Goal: Task Accomplishment & Management: Use online tool/utility

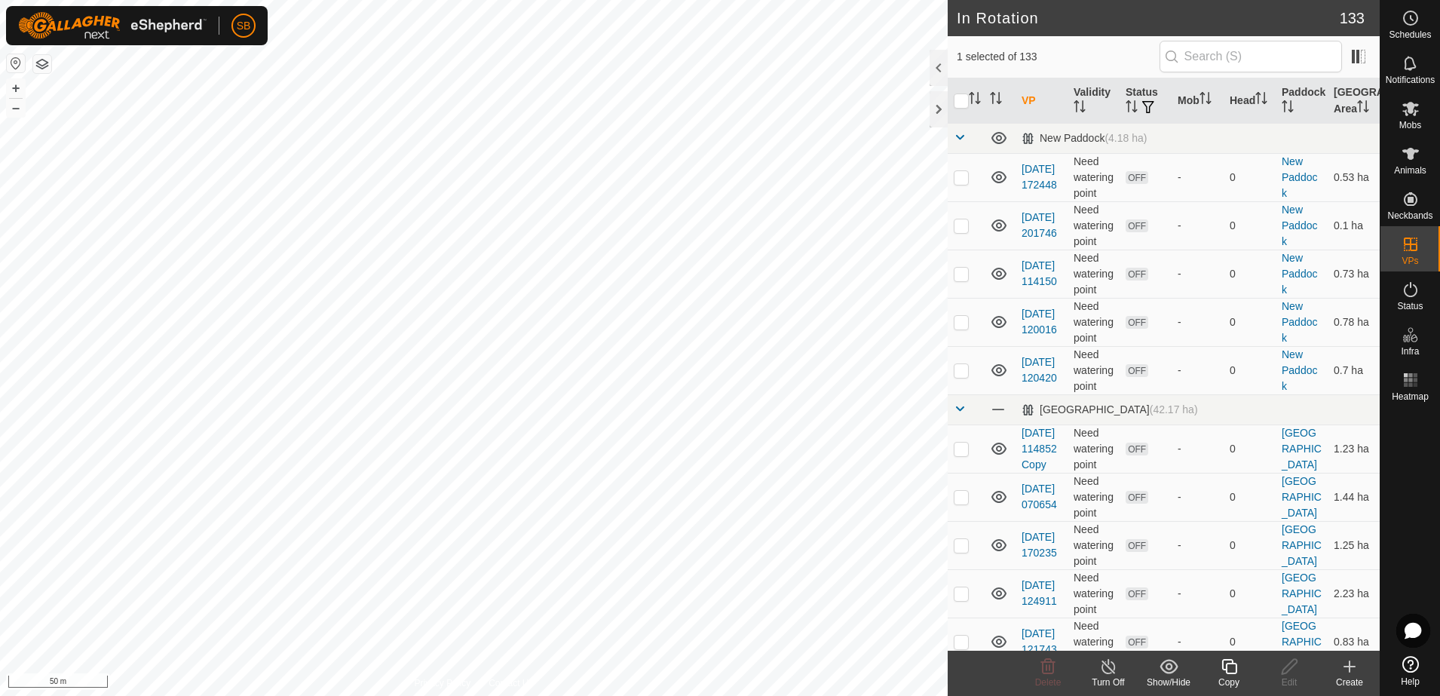
click at [1236, 674] on icon at bounding box center [1229, 666] width 19 height 18
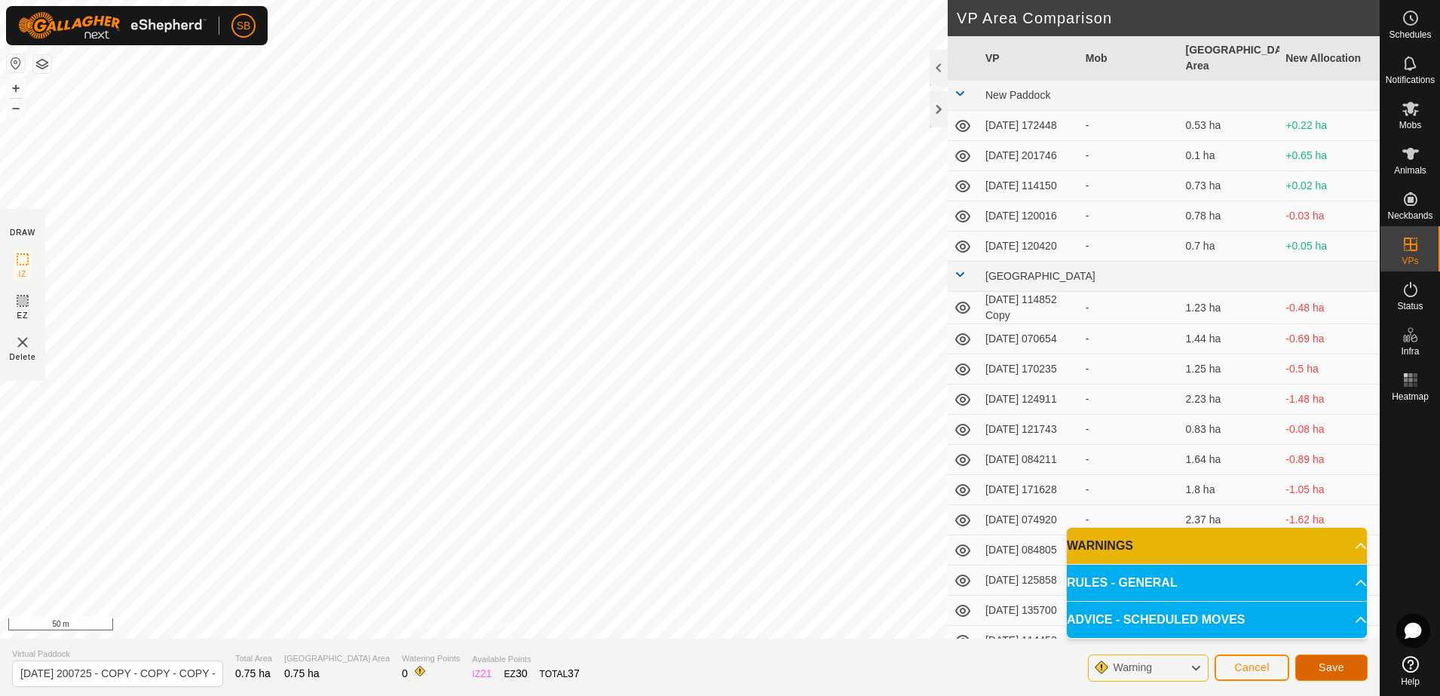
click at [1334, 665] on span "Save" at bounding box center [1331, 667] width 26 height 12
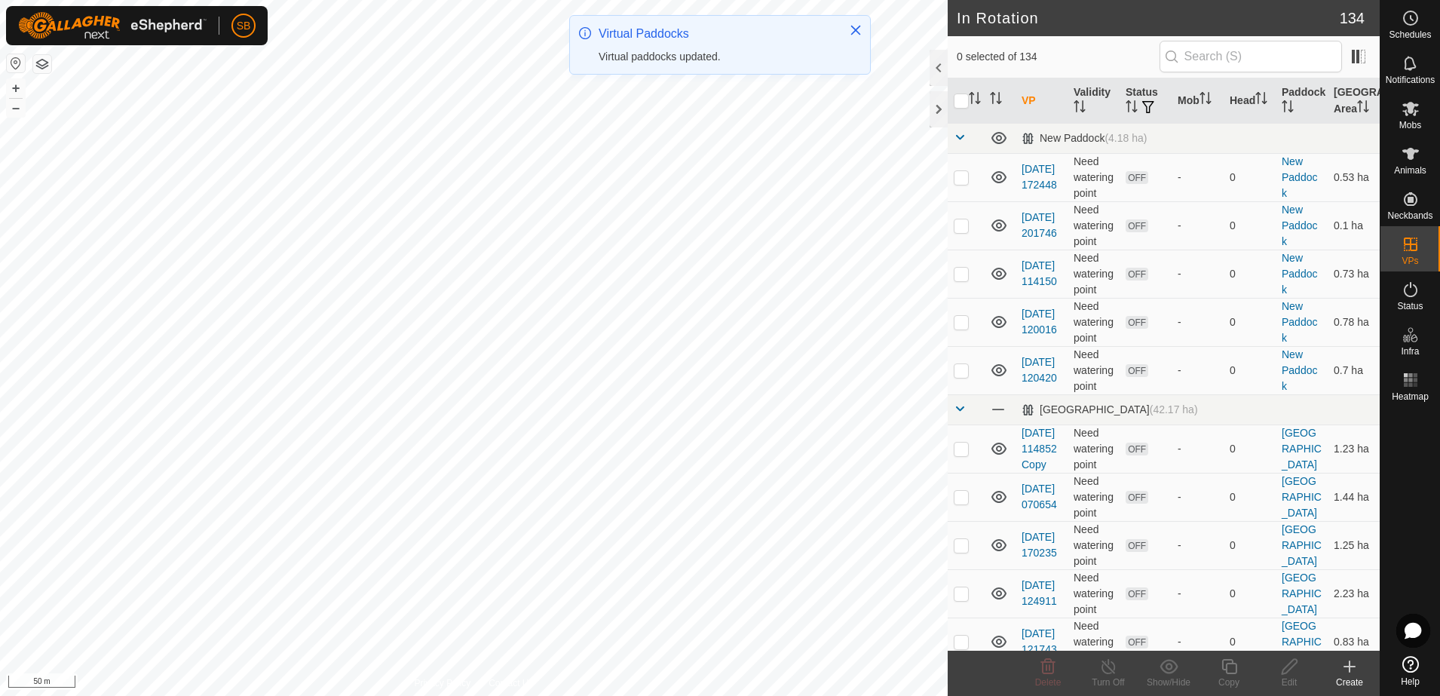
checkbox input "true"
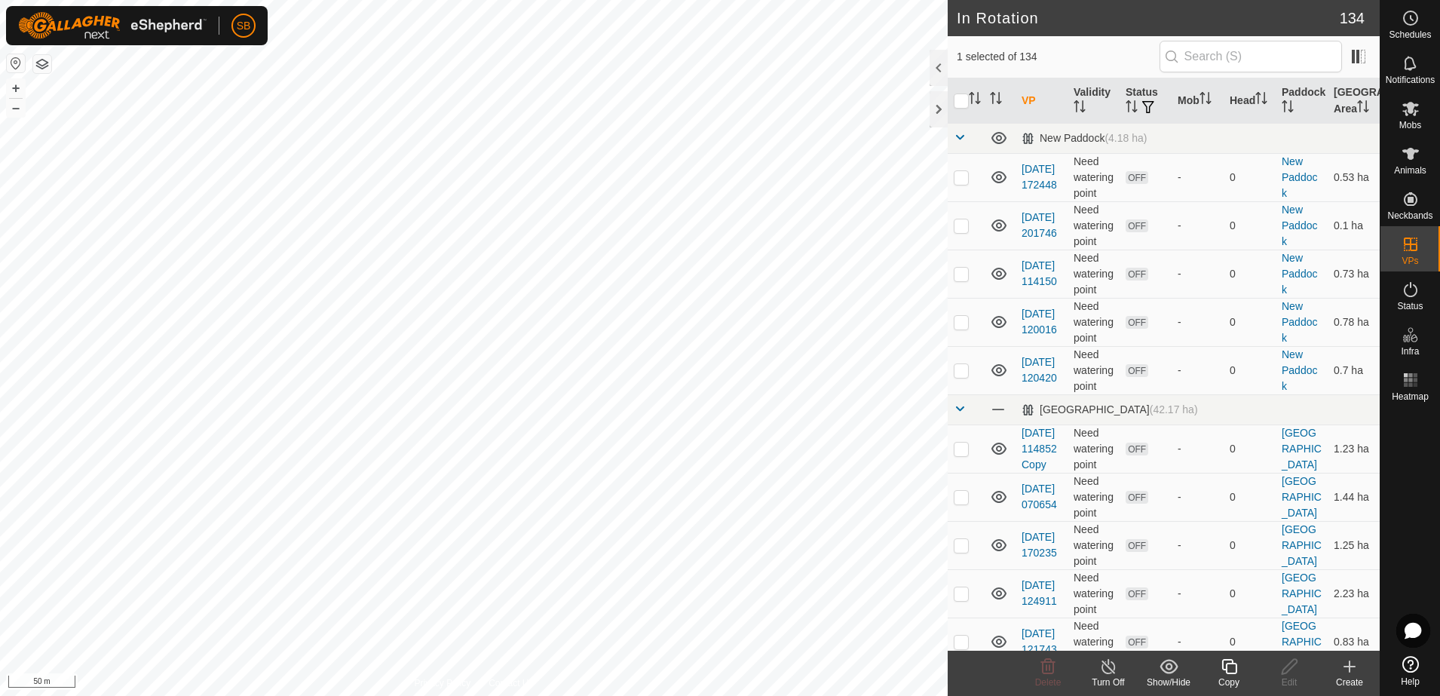
click at [1232, 669] on icon at bounding box center [1229, 666] width 19 height 18
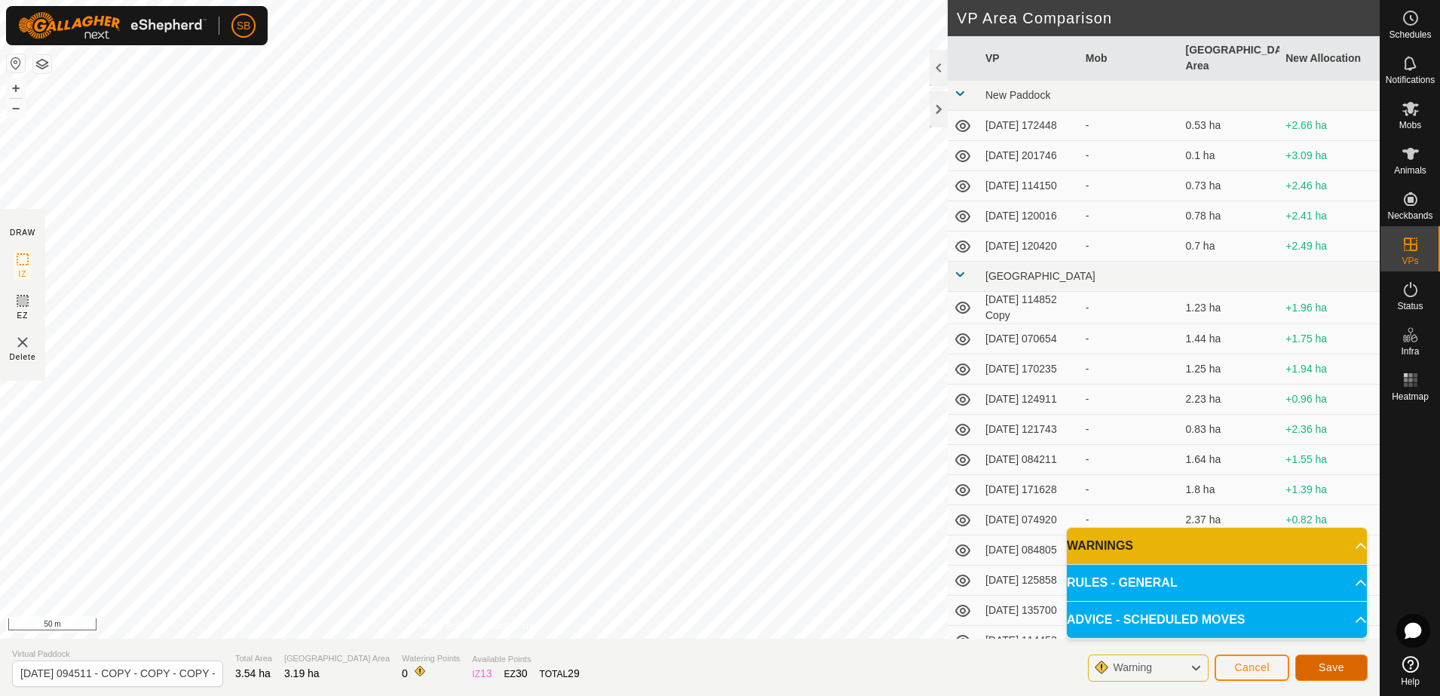
click at [1323, 657] on button "Save" at bounding box center [1331, 667] width 72 height 26
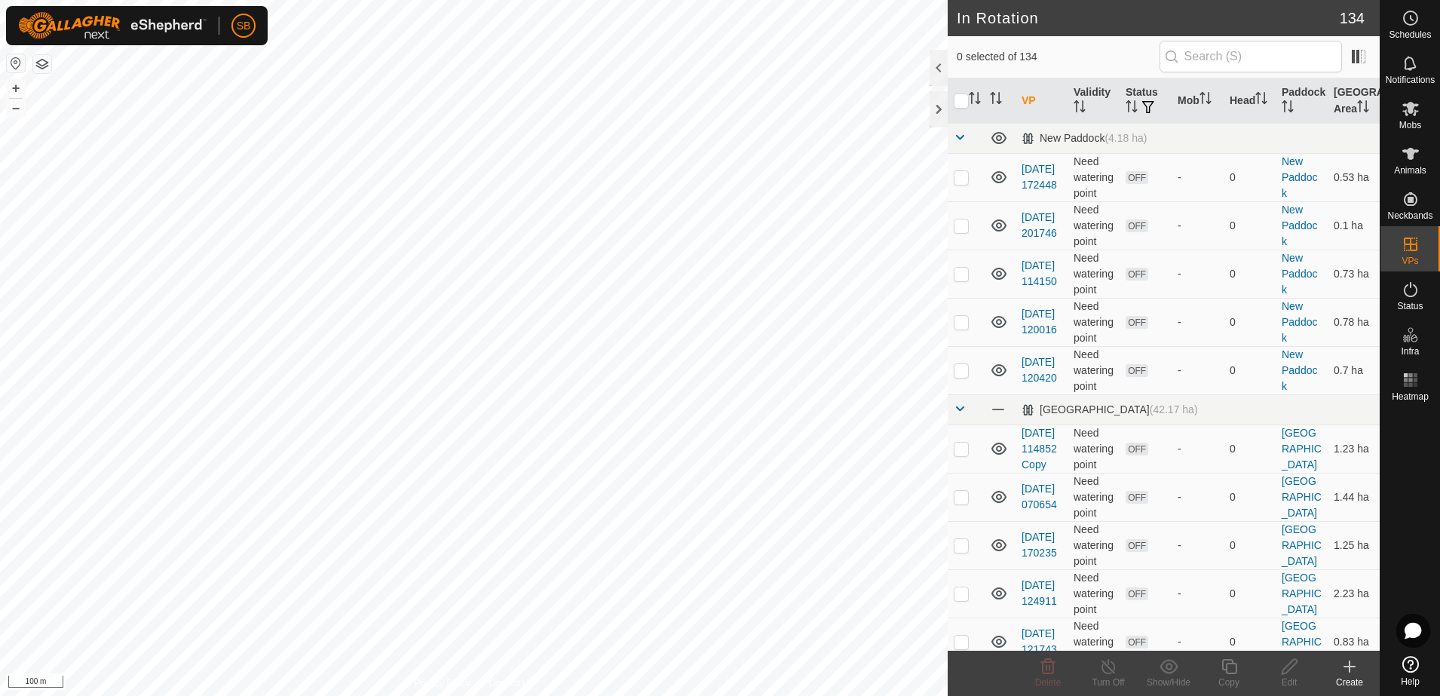
click at [0, 443] on html "SB Schedules Notifications Mobs Animals Neckbands VPs Status Infra Heatmap Help…" at bounding box center [720, 348] width 1440 height 696
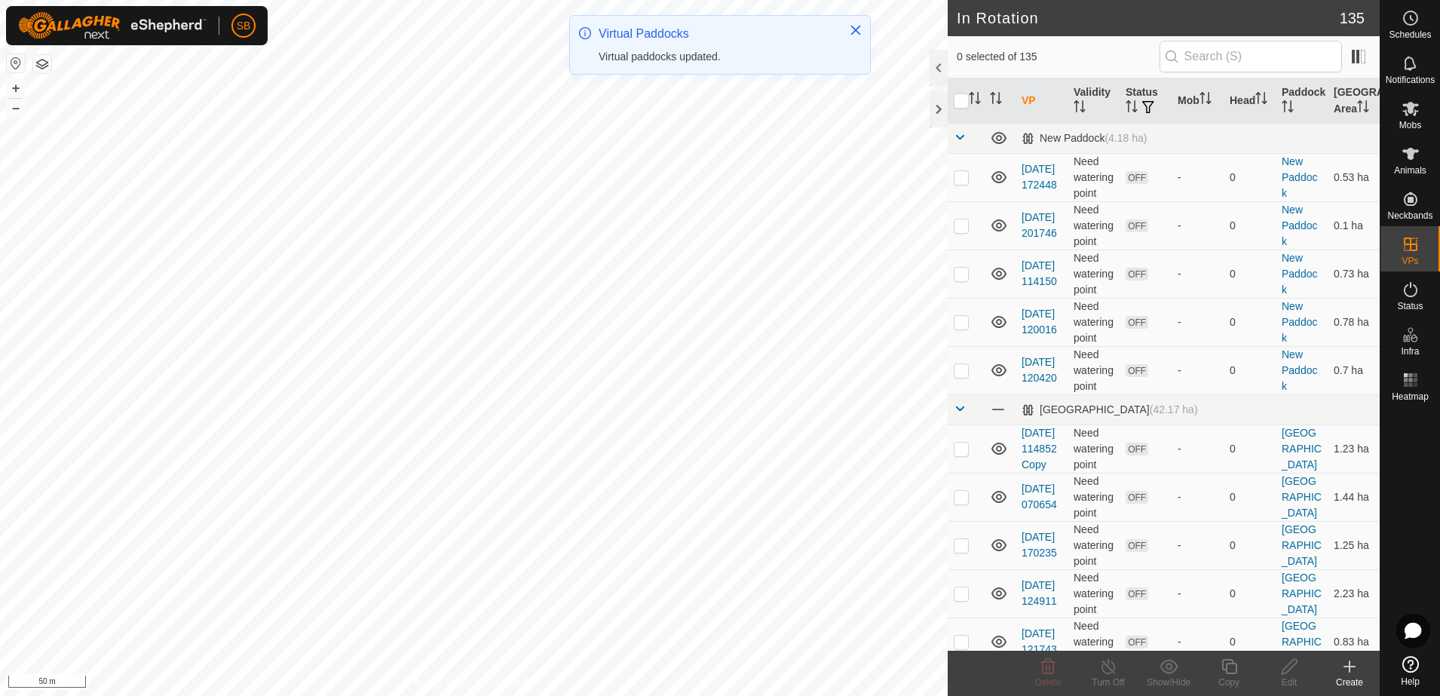
checkbox input "true"
click at [1228, 668] on icon at bounding box center [1229, 666] width 19 height 18
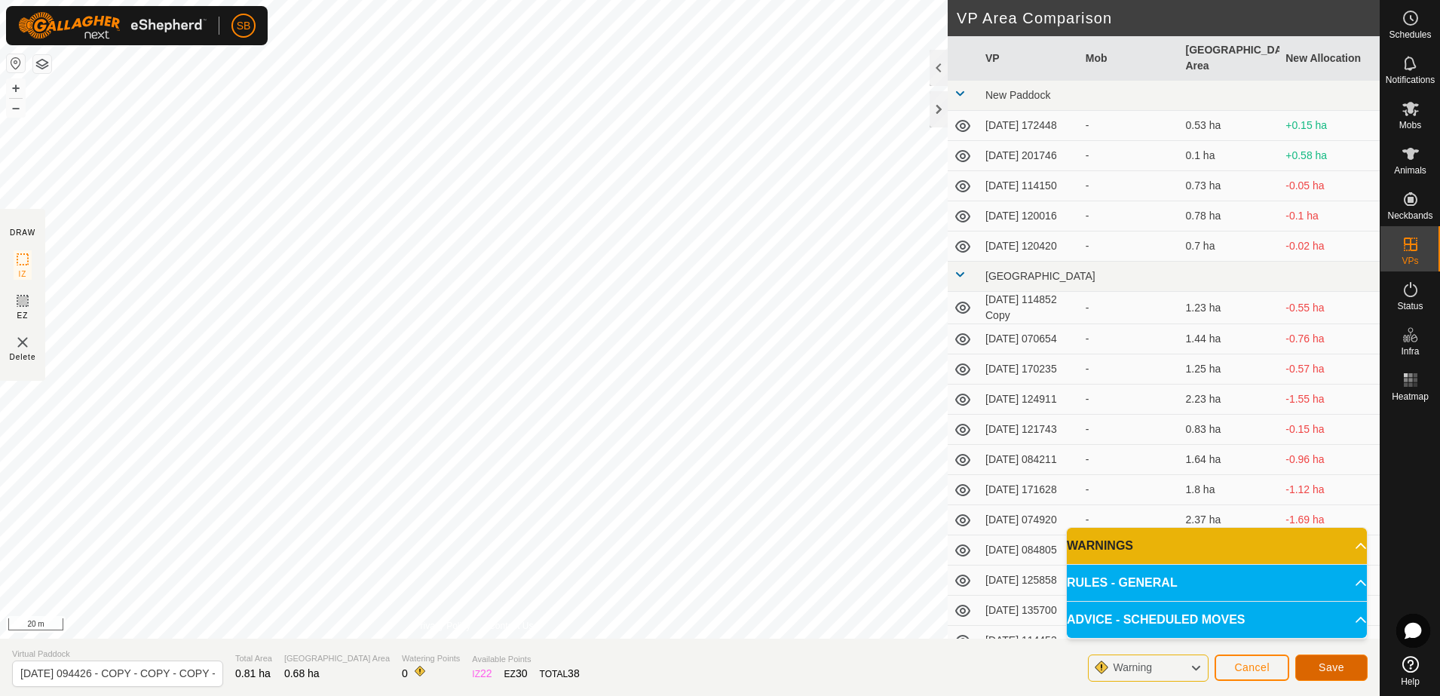
click at [1321, 665] on span "Save" at bounding box center [1331, 667] width 26 height 12
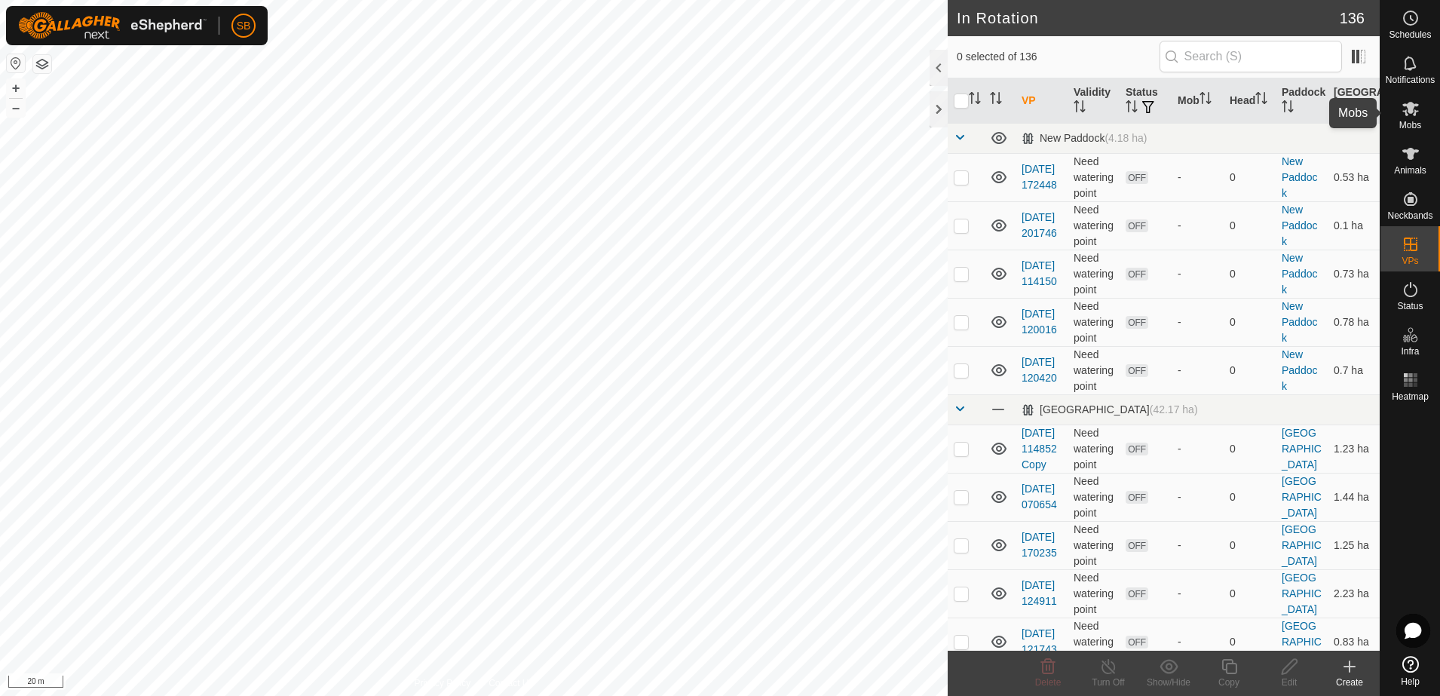
click at [1421, 105] on es-mob-svg-icon at bounding box center [1410, 108] width 27 height 24
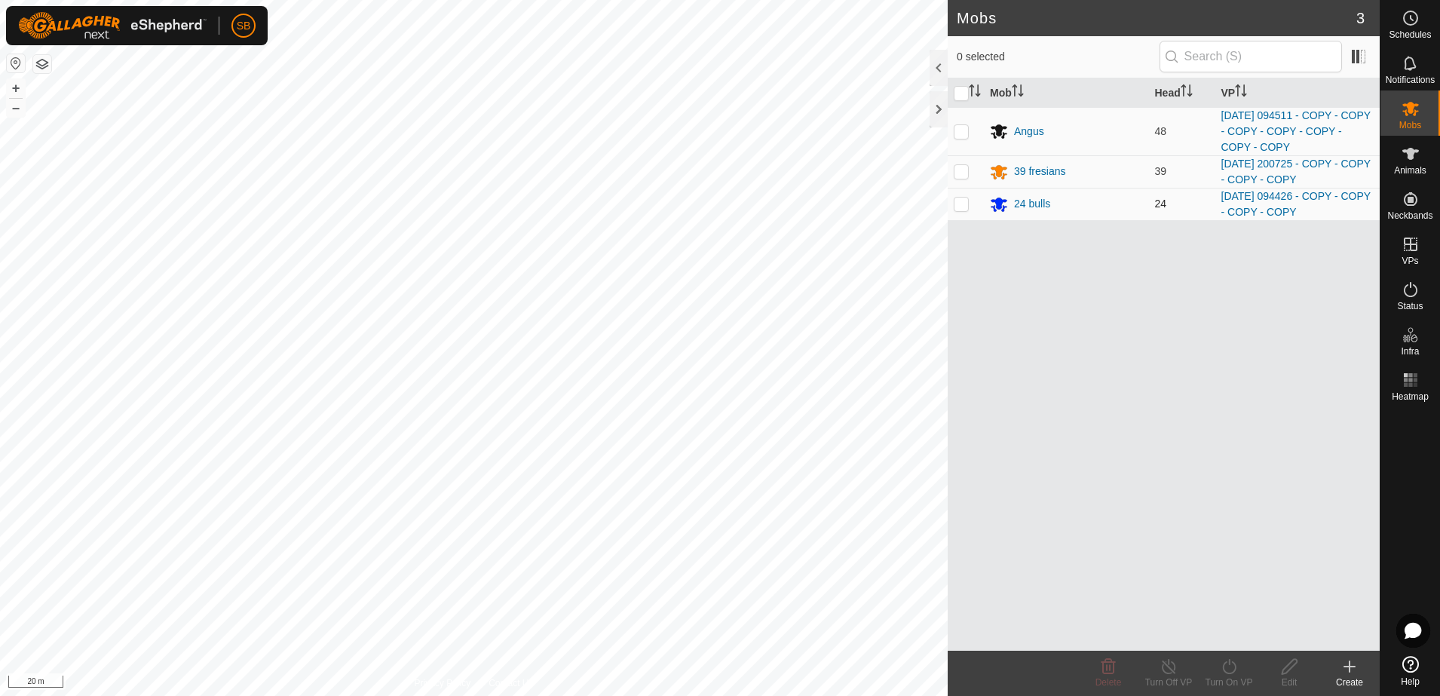
click at [963, 207] on p-checkbox at bounding box center [961, 204] width 15 height 12
checkbox input "true"
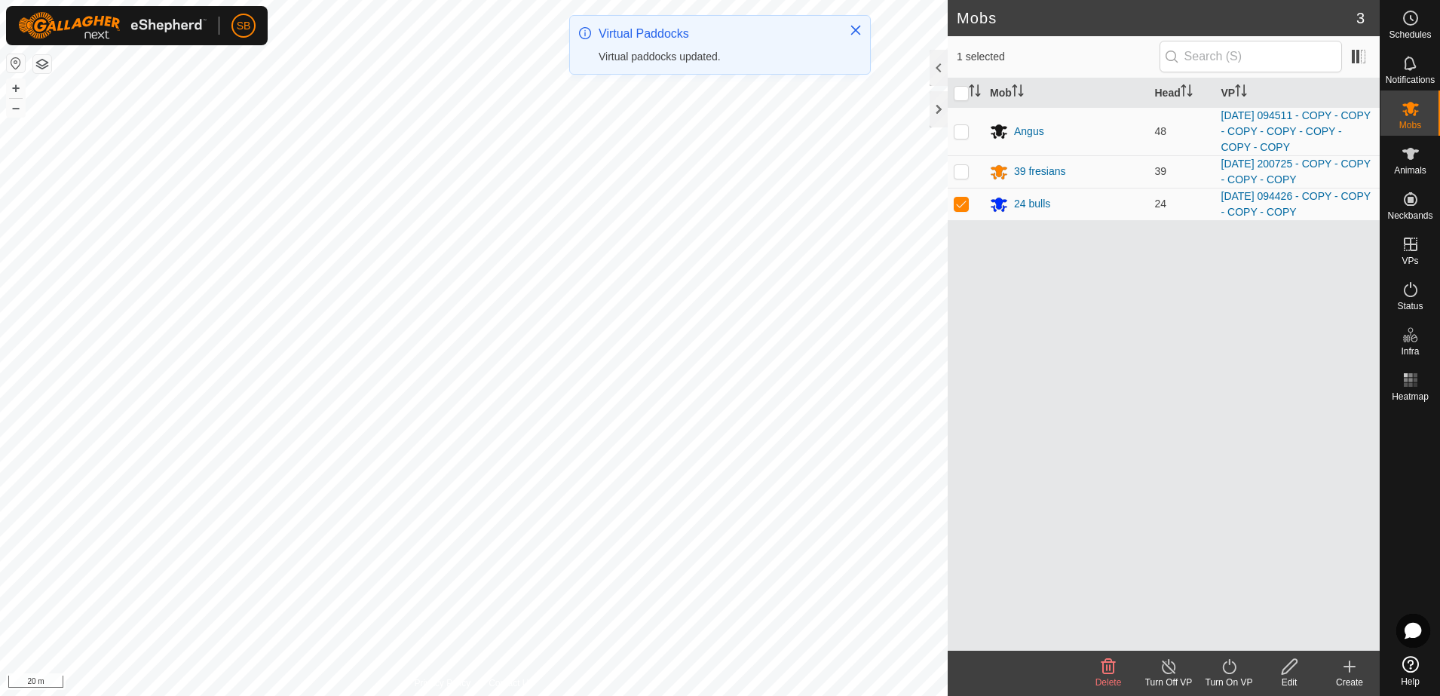
click at [1239, 671] on turn-on-svg-icon at bounding box center [1229, 666] width 60 height 18
click at [1248, 626] on link "Now" at bounding box center [1273, 633] width 149 height 30
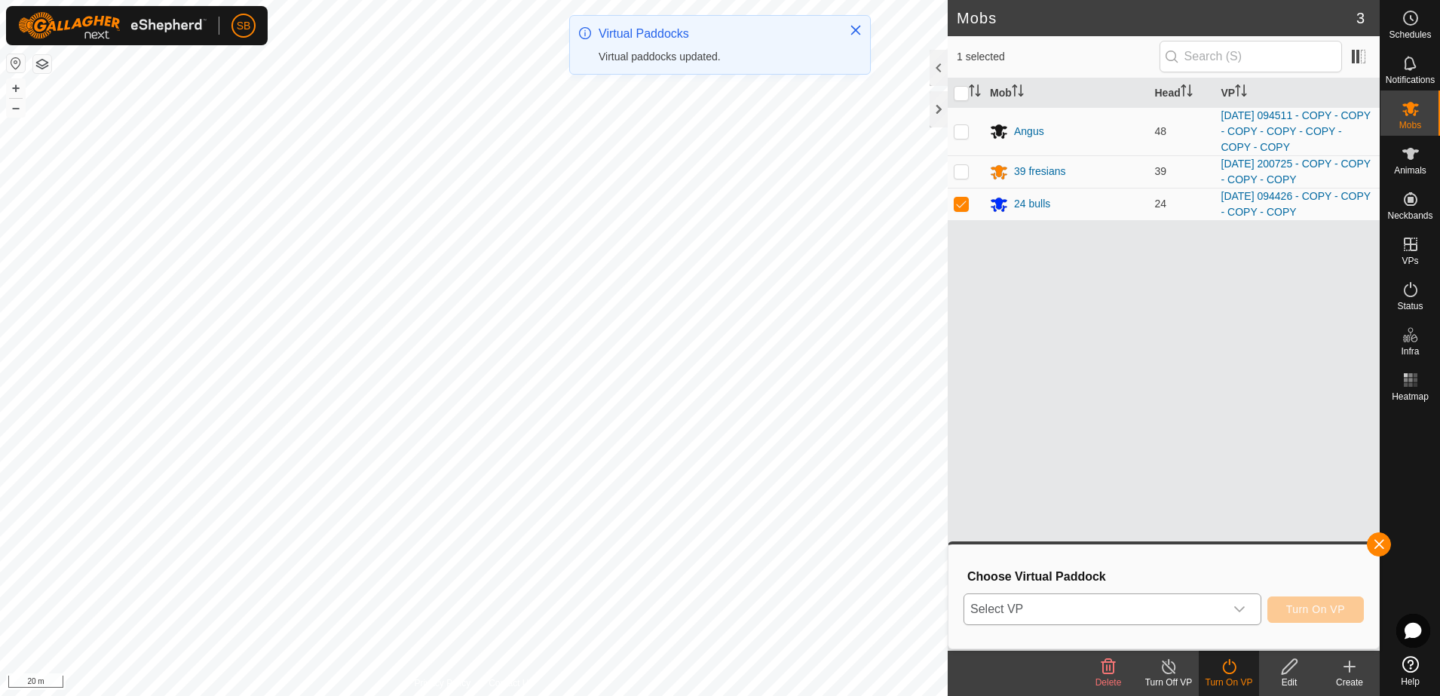
click at [1254, 607] on div "dropdown trigger" at bounding box center [1239, 609] width 30 height 30
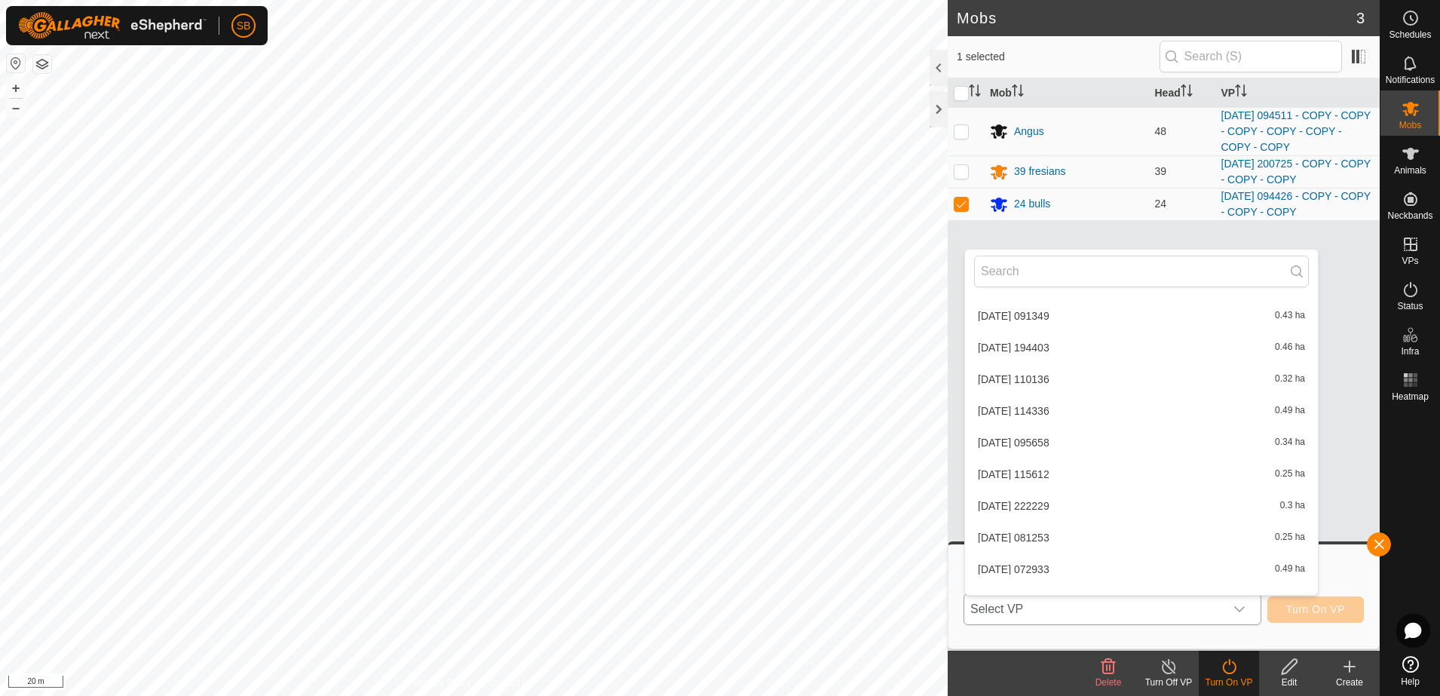
scroll to position [4246, 0]
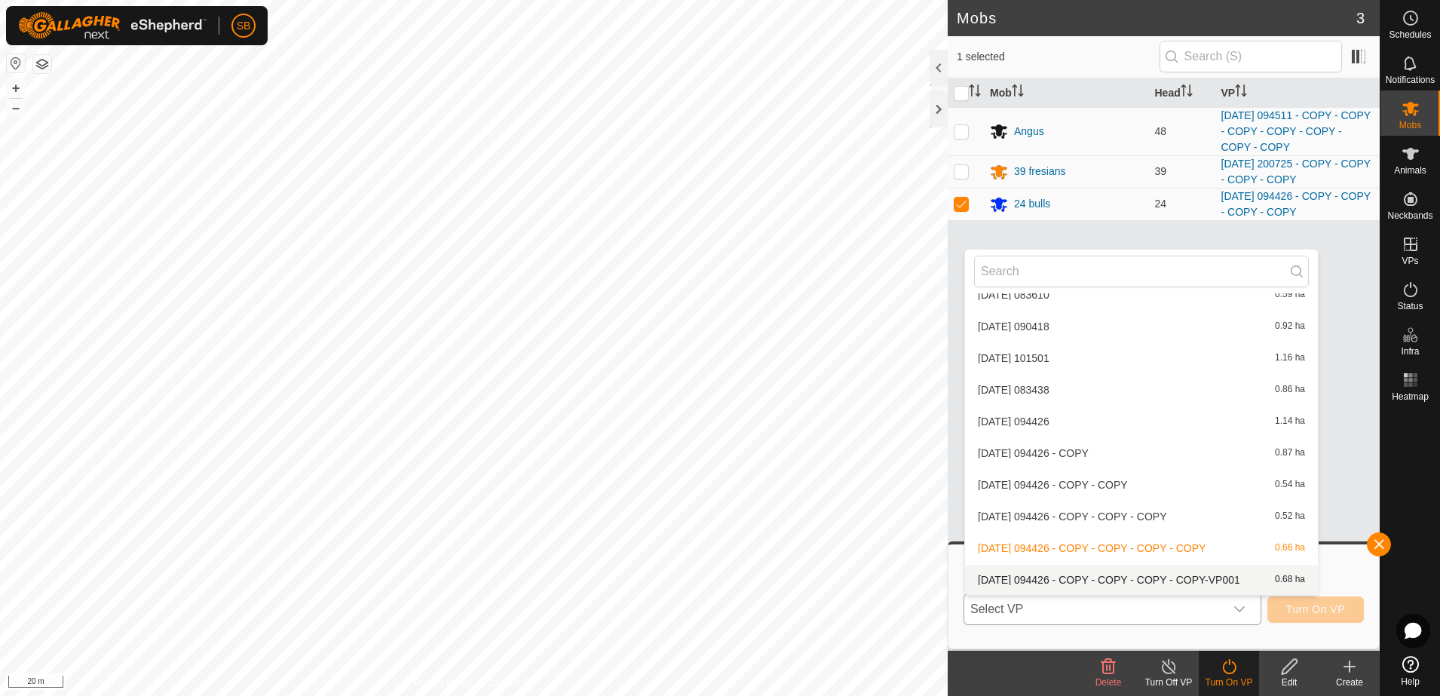
click at [1158, 580] on li "[DATE] 094426 - COPY - COPY - COPY - COPY-VP001 0.68 ha" at bounding box center [1141, 580] width 353 height 30
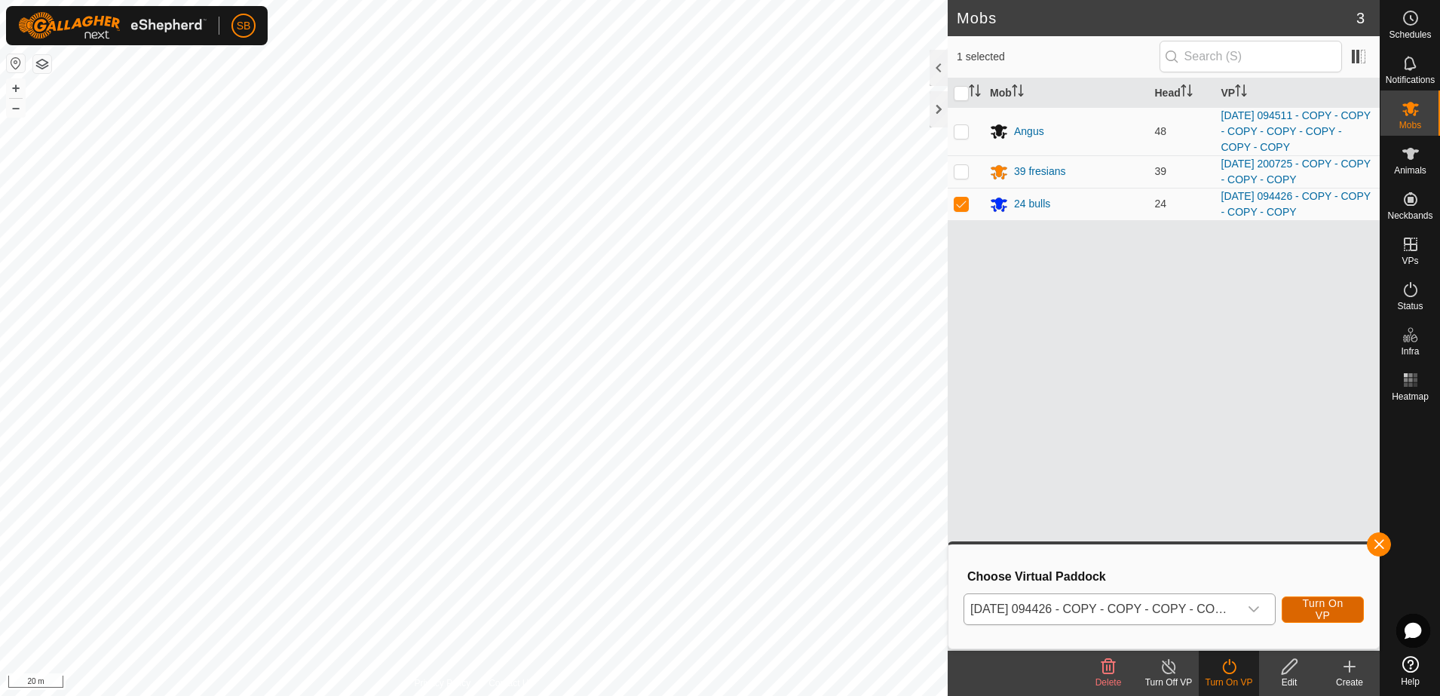
click at [1322, 613] on span "Turn On VP" at bounding box center [1322, 609] width 44 height 24
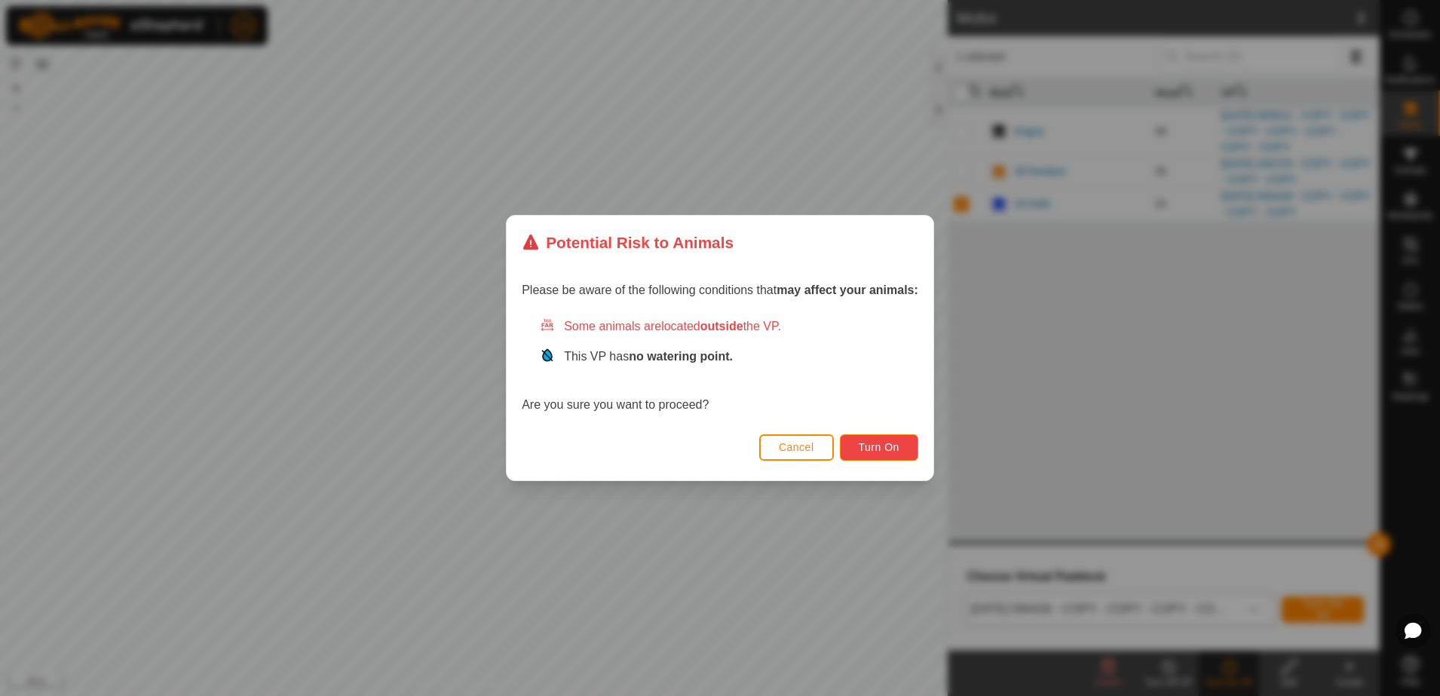
click at [879, 441] on span "Turn On" at bounding box center [879, 447] width 41 height 12
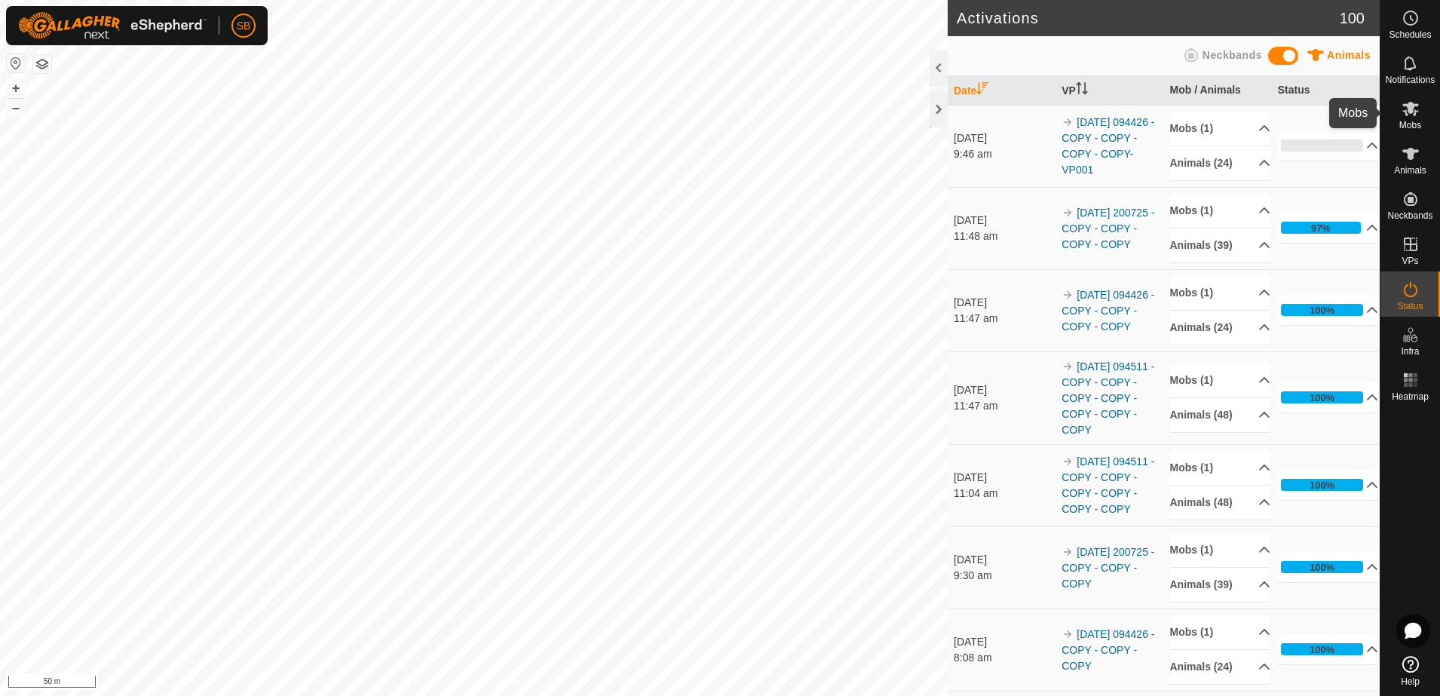
click at [1407, 122] on span "Mobs" at bounding box center [1410, 125] width 22 height 9
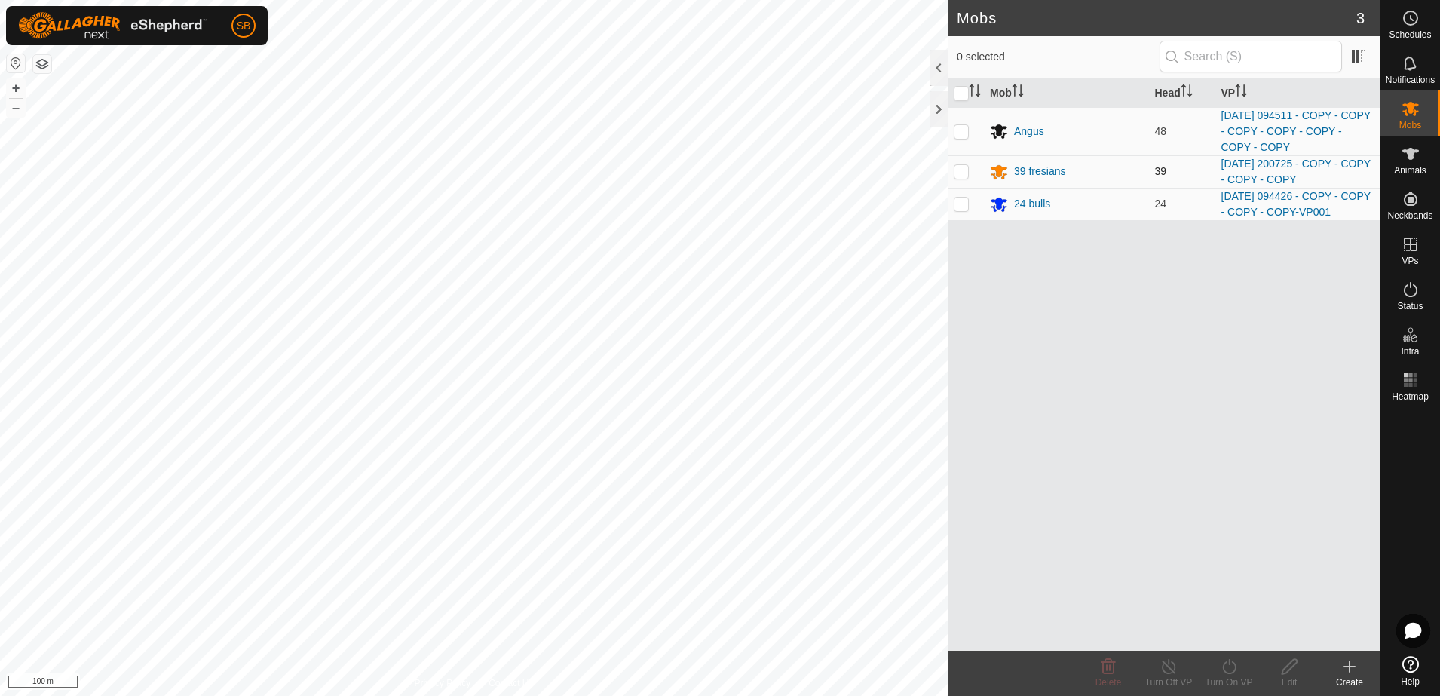
click at [968, 172] on p-checkbox at bounding box center [961, 171] width 15 height 12
checkbox input "true"
click at [1232, 672] on icon at bounding box center [1229, 666] width 14 height 15
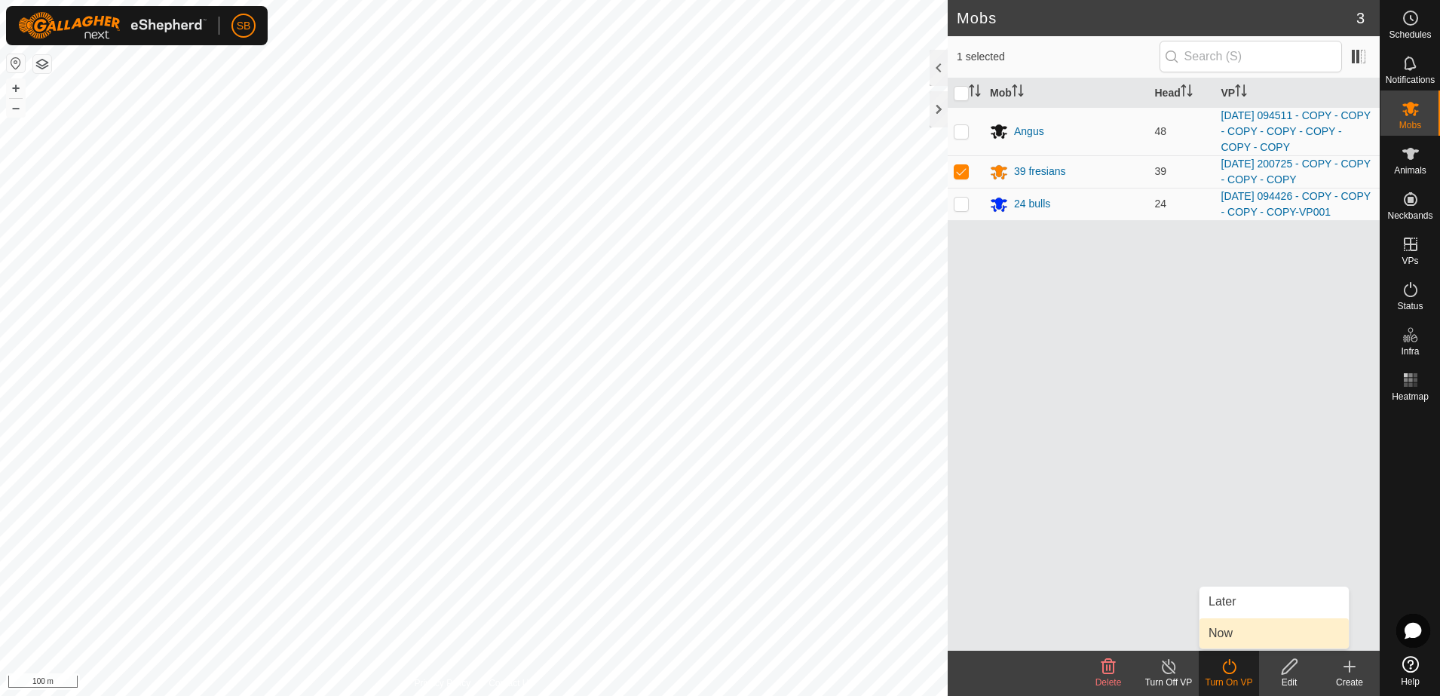
click at [1235, 635] on link "Now" at bounding box center [1273, 633] width 149 height 30
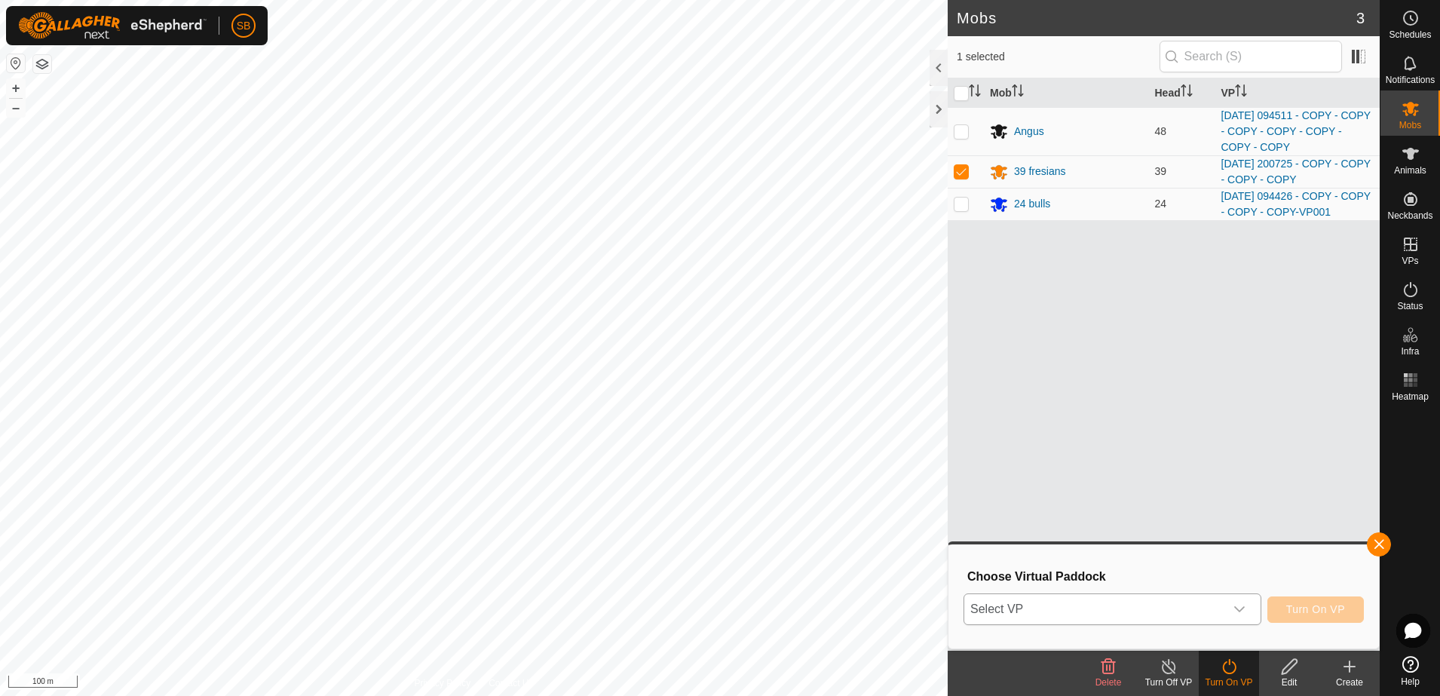
click at [1245, 611] on icon "dropdown trigger" at bounding box center [1239, 609] width 12 height 12
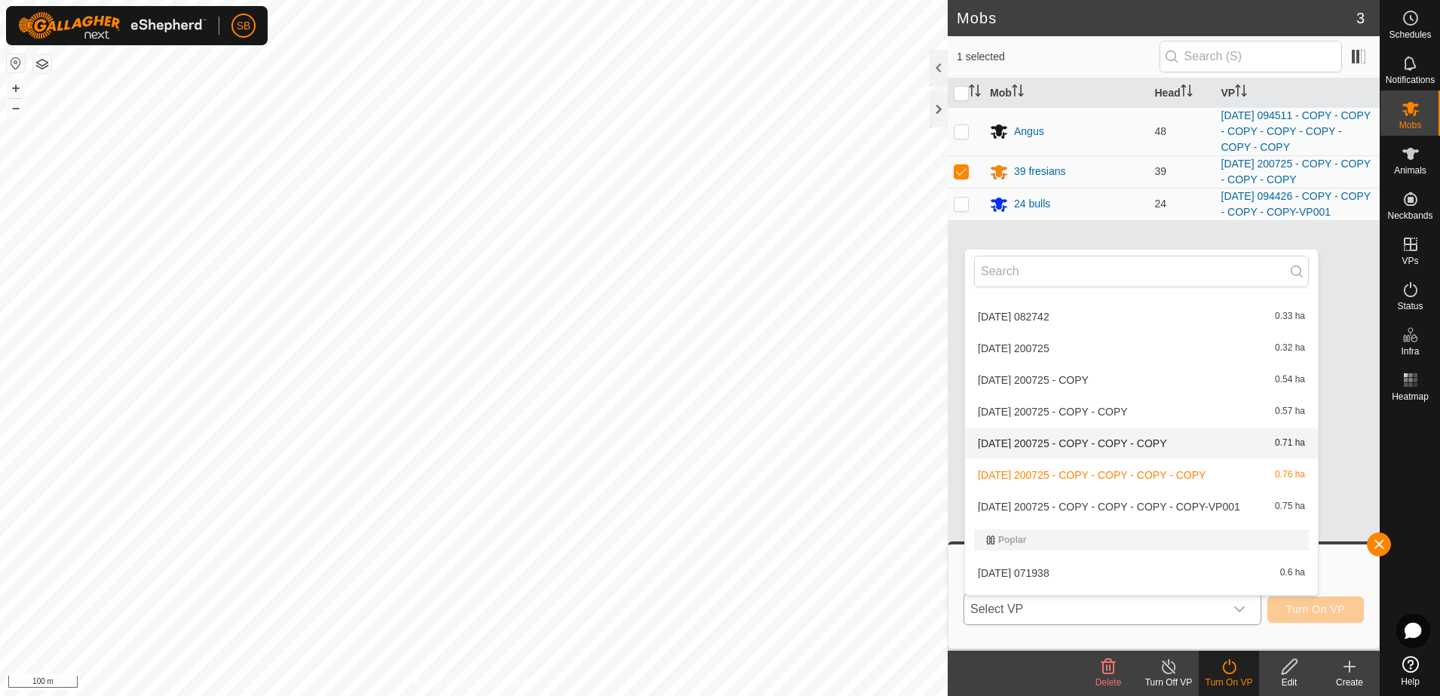
scroll to position [3298, 0]
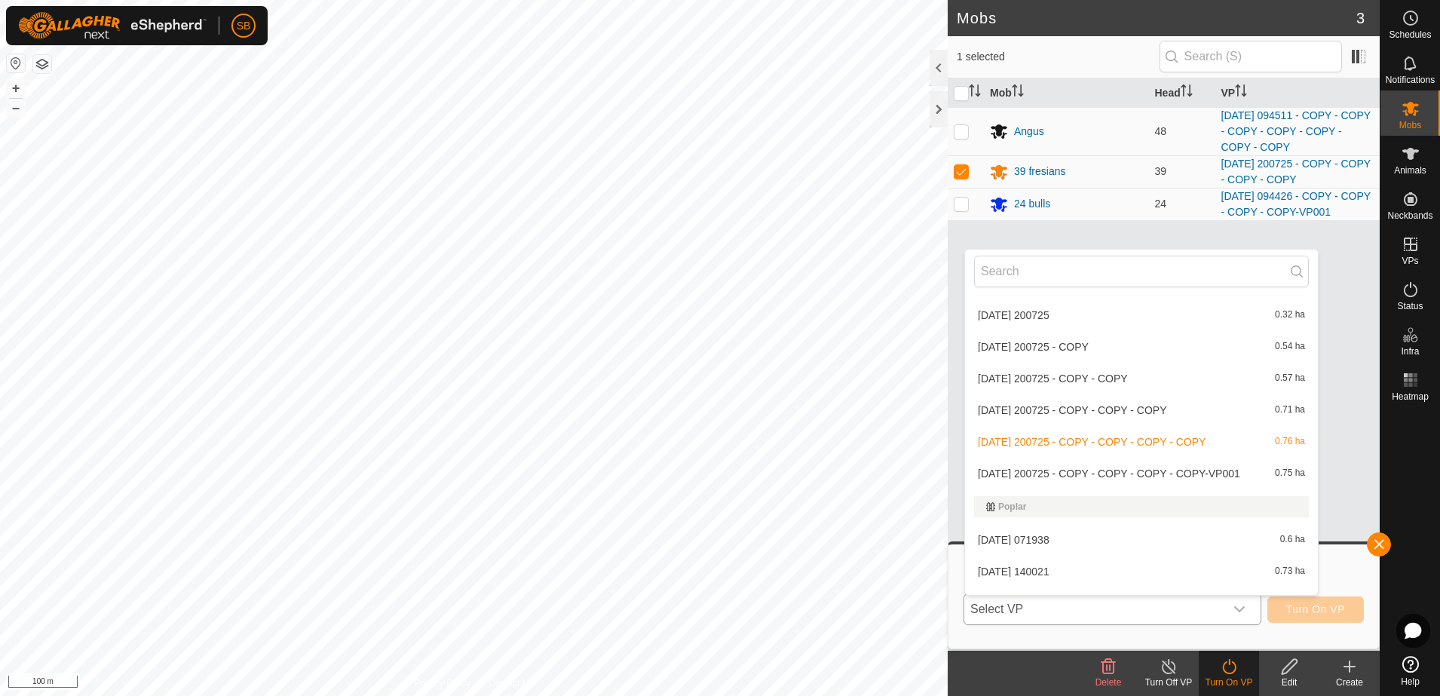
click at [1168, 476] on li "[DATE] 200725 - COPY - COPY - COPY - COPY-VP001 0.75 ha" at bounding box center [1141, 473] width 353 height 30
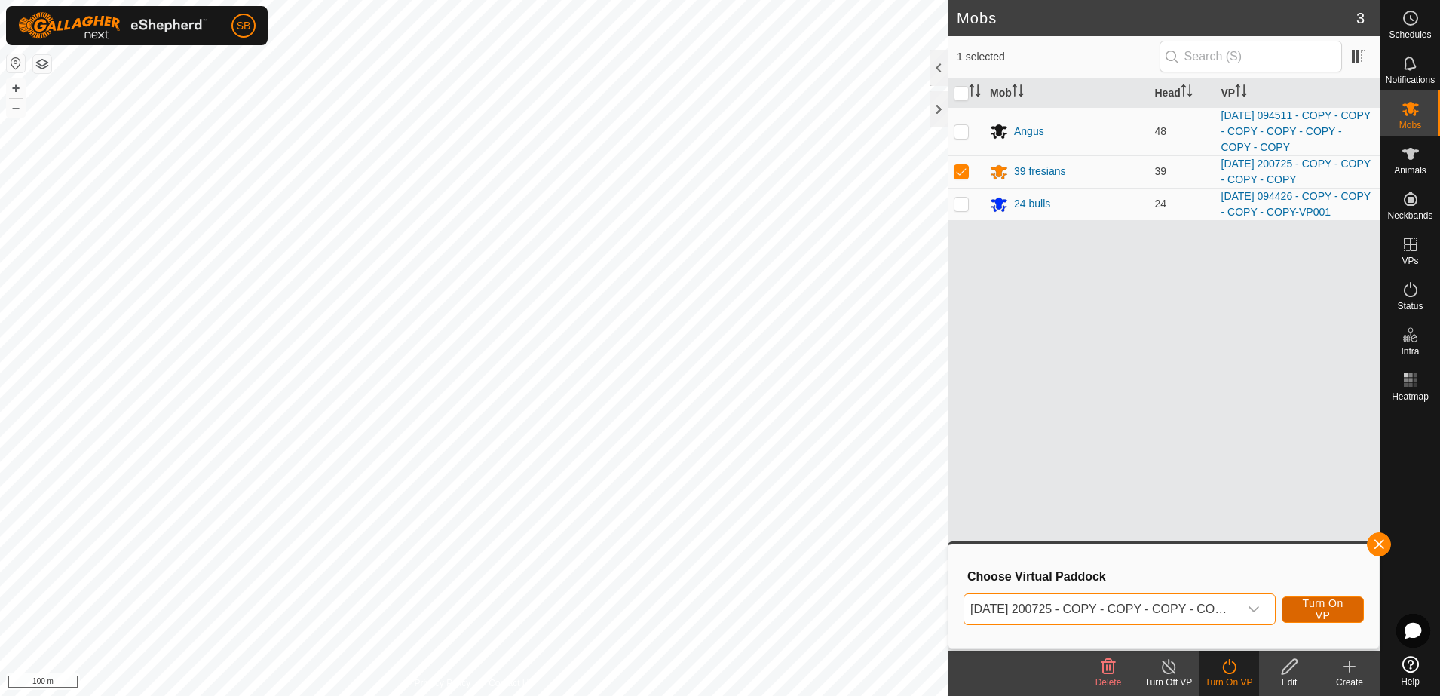
click at [1300, 608] on span "Turn On VP" at bounding box center [1322, 609] width 44 height 24
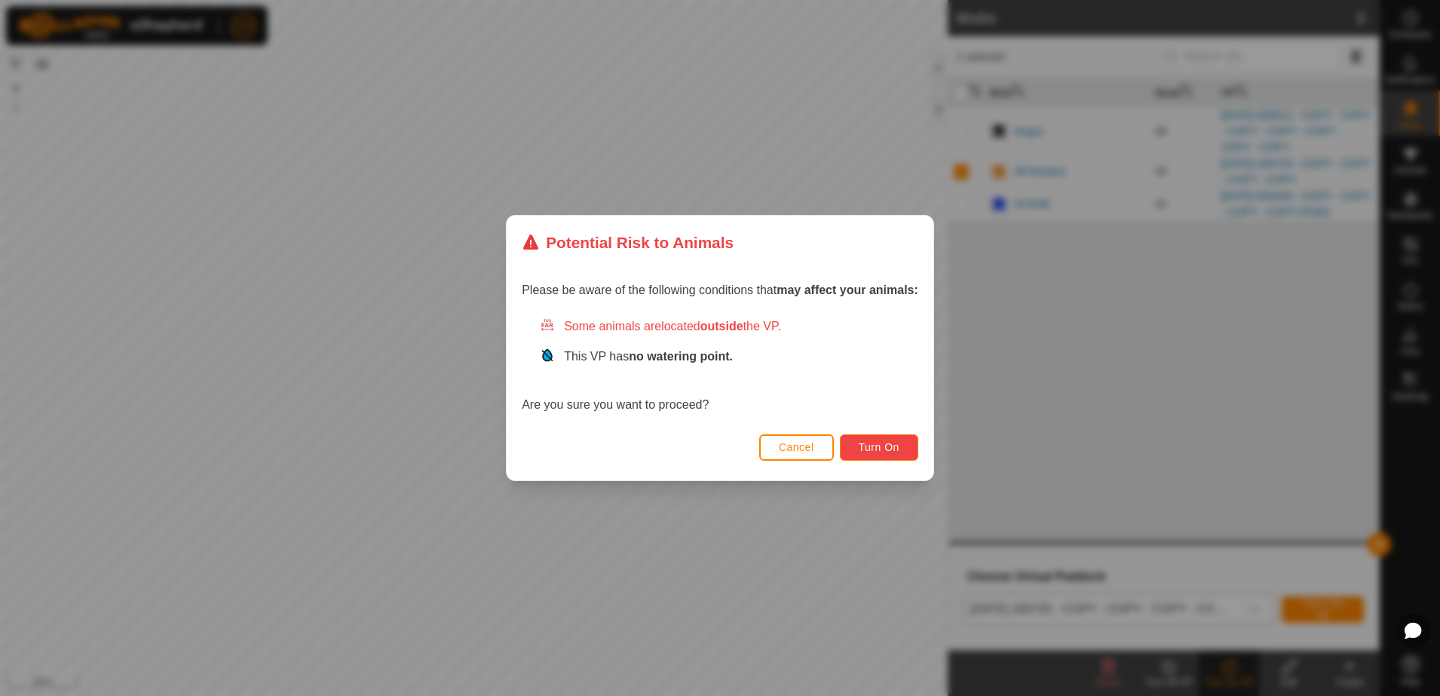
click at [884, 449] on span "Turn On" at bounding box center [879, 447] width 41 height 12
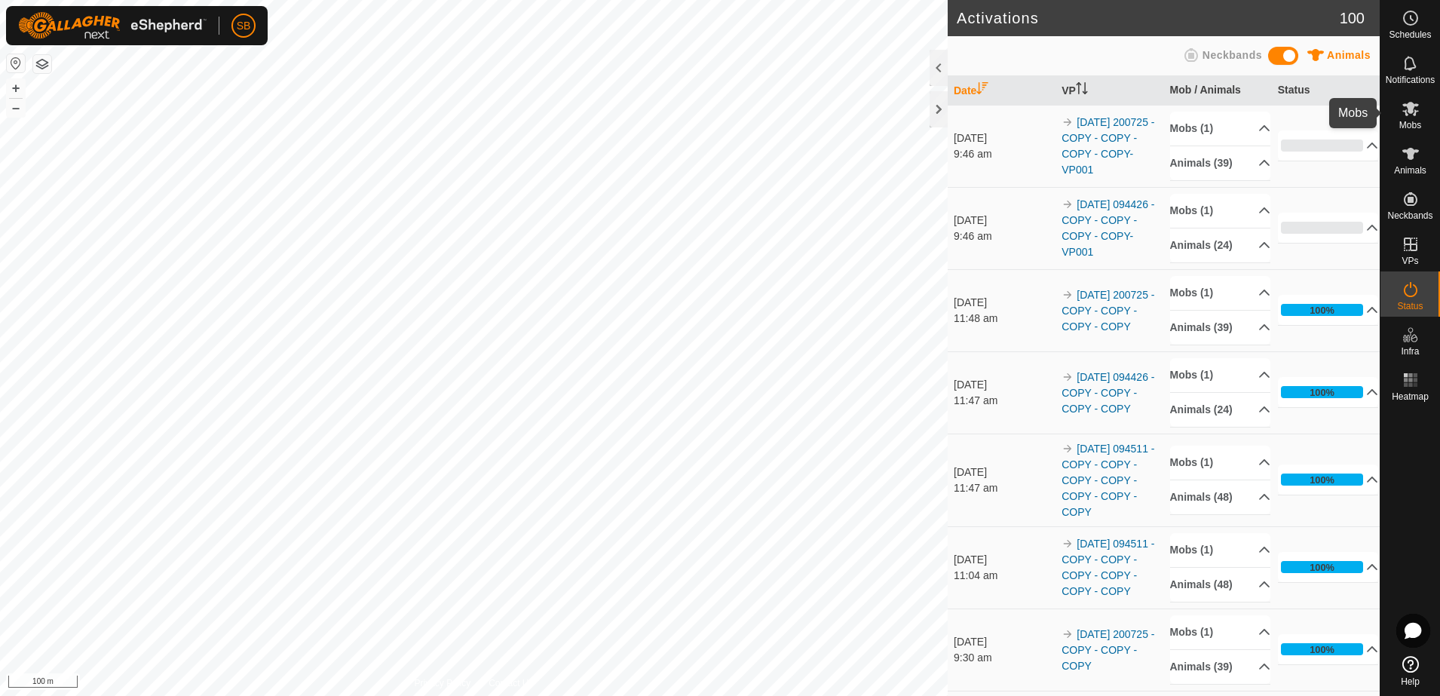
click at [1410, 124] on span "Mobs" at bounding box center [1410, 125] width 22 height 9
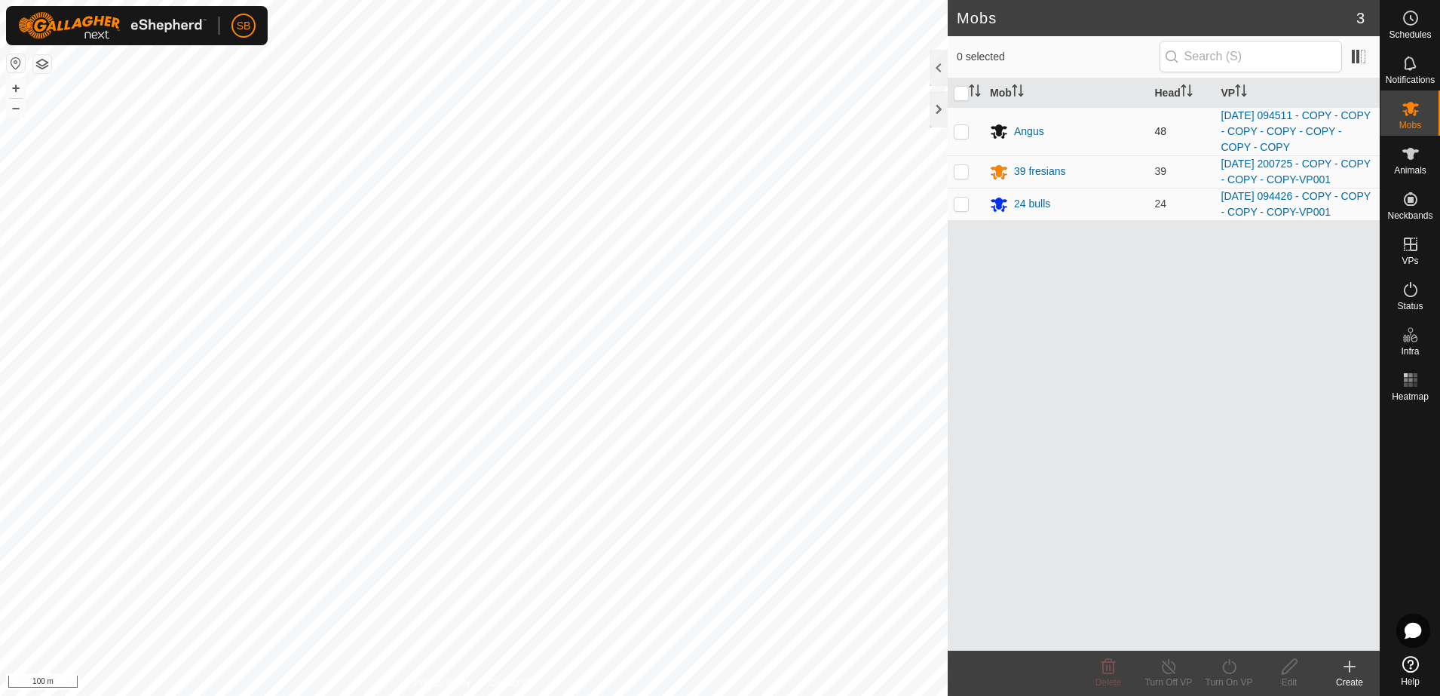
click at [963, 125] on p-checkbox at bounding box center [961, 131] width 15 height 12
checkbox input "true"
click at [1222, 669] on icon at bounding box center [1229, 666] width 19 height 18
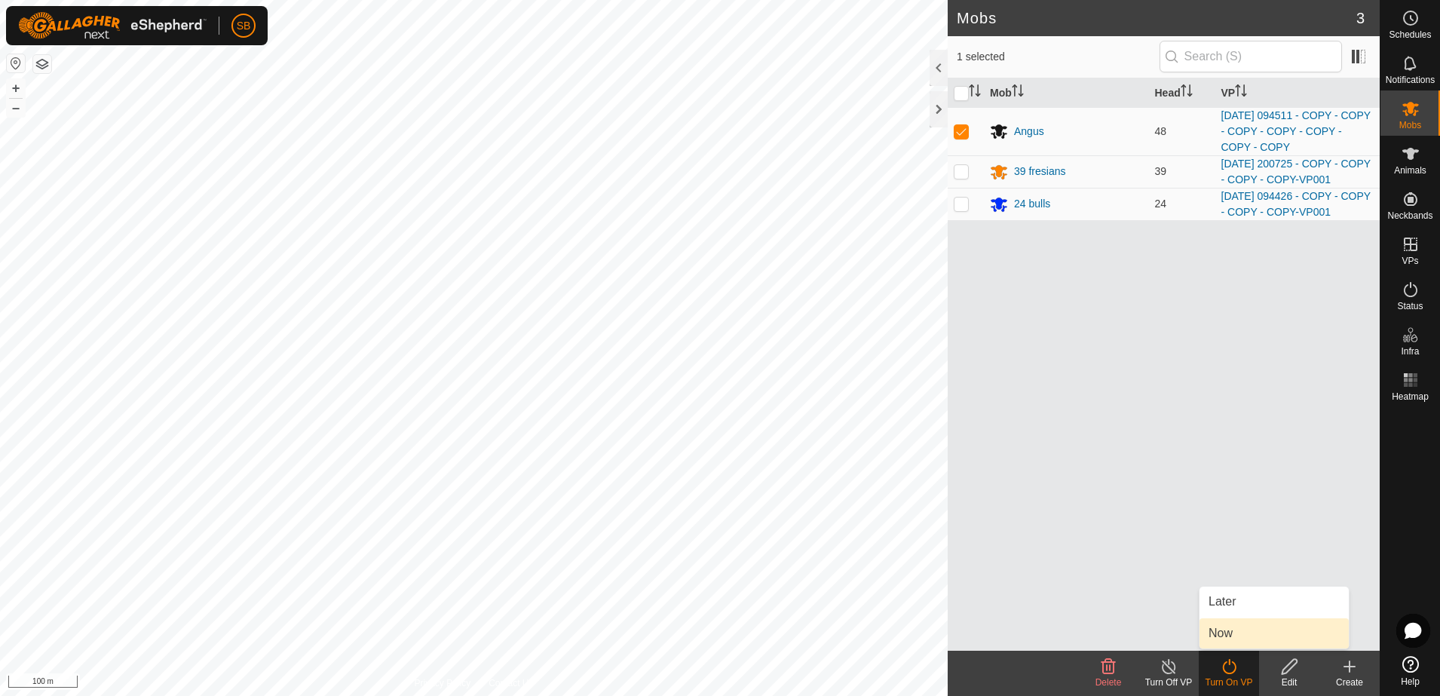
click at [1238, 628] on link "Now" at bounding box center [1273, 633] width 149 height 30
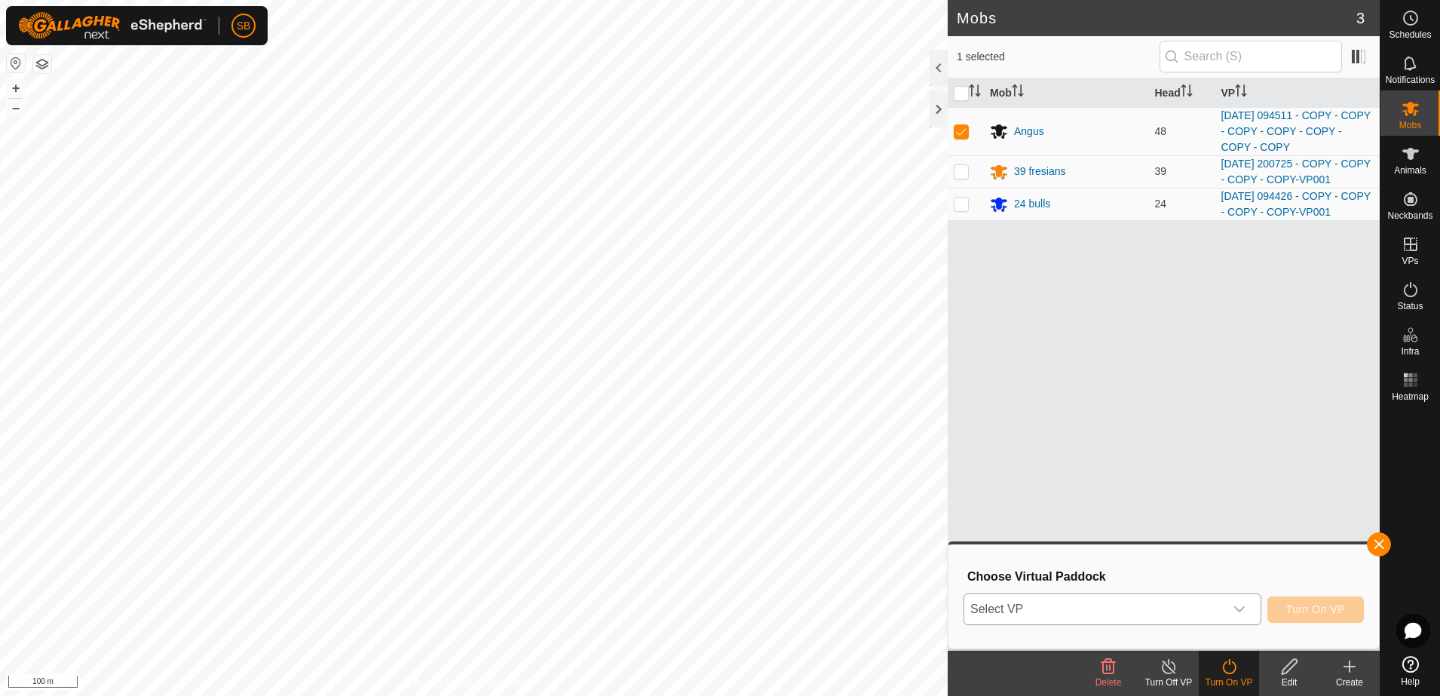
click at [1222, 606] on span "Select VP" at bounding box center [1094, 609] width 260 height 30
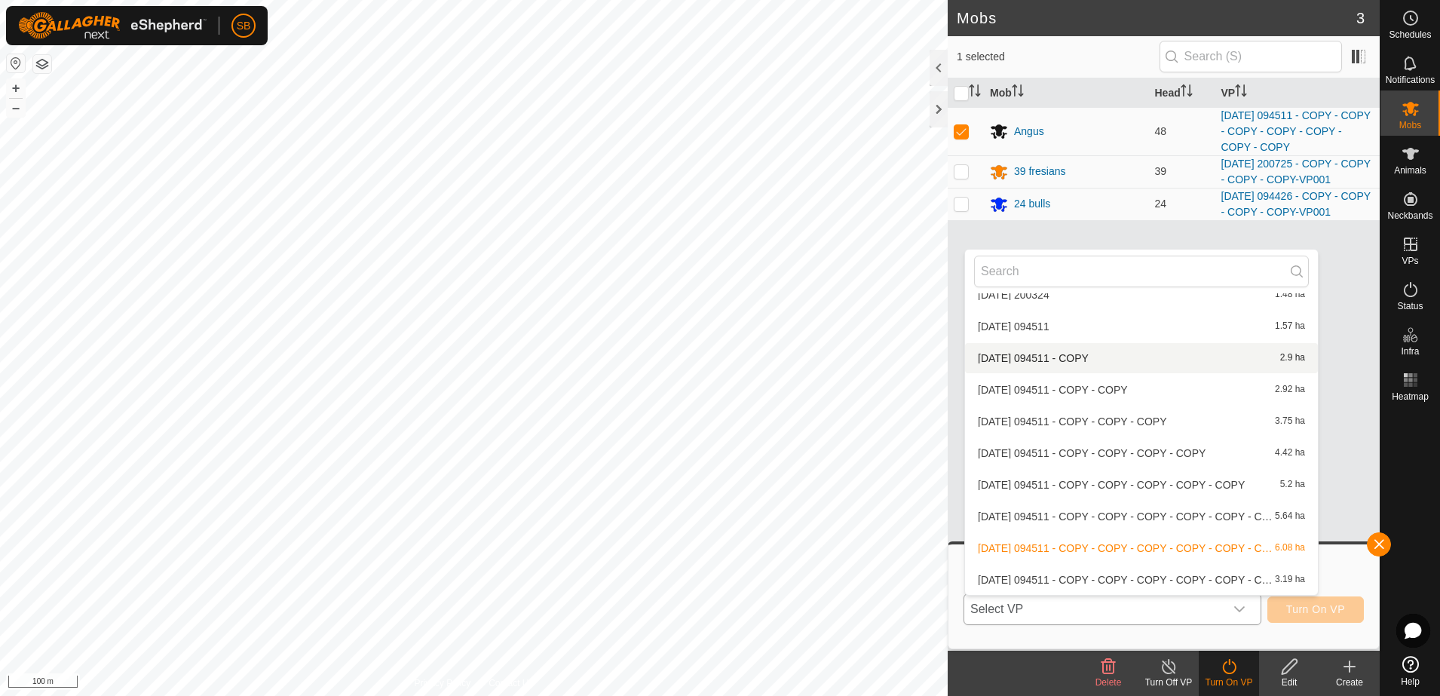
scroll to position [2470, 0]
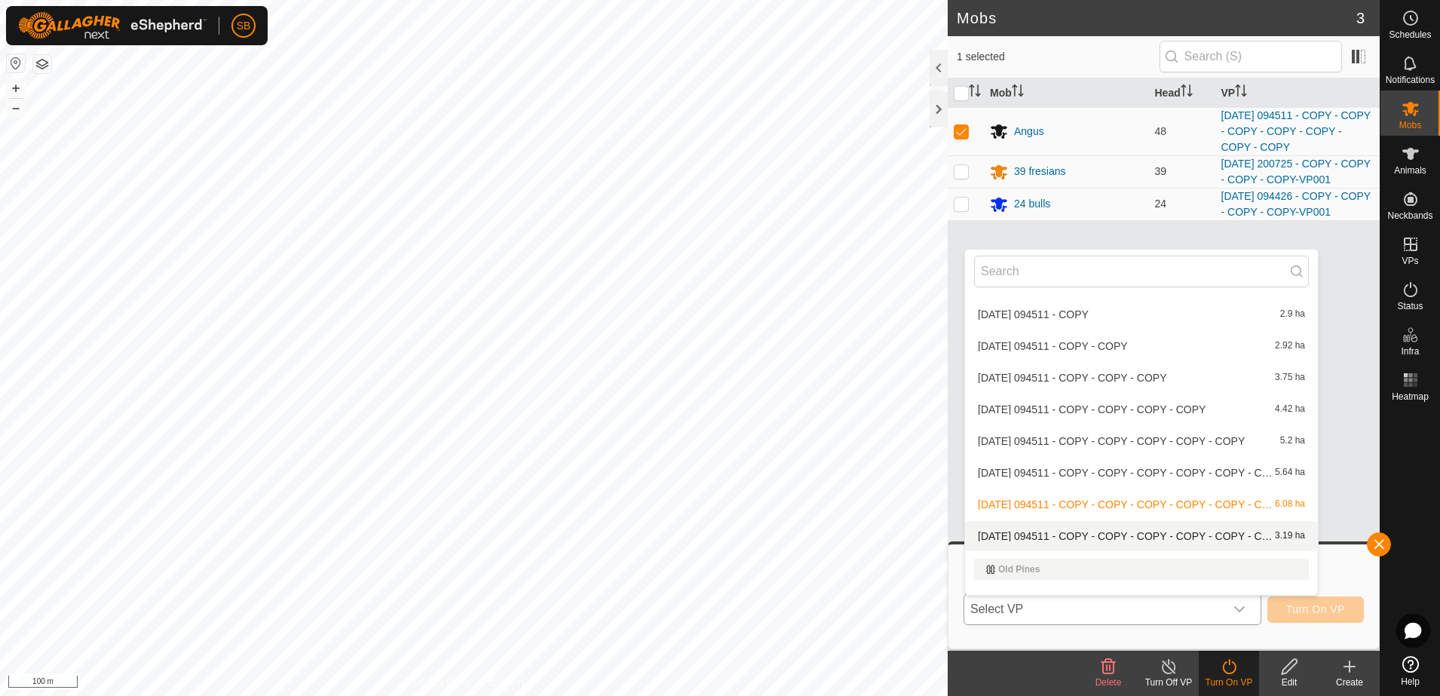
click at [1132, 529] on li "[DATE] 094511 - COPY - COPY - COPY - COPY - COPY - COPY - COPY-VP001 3.19 ha" at bounding box center [1141, 536] width 353 height 30
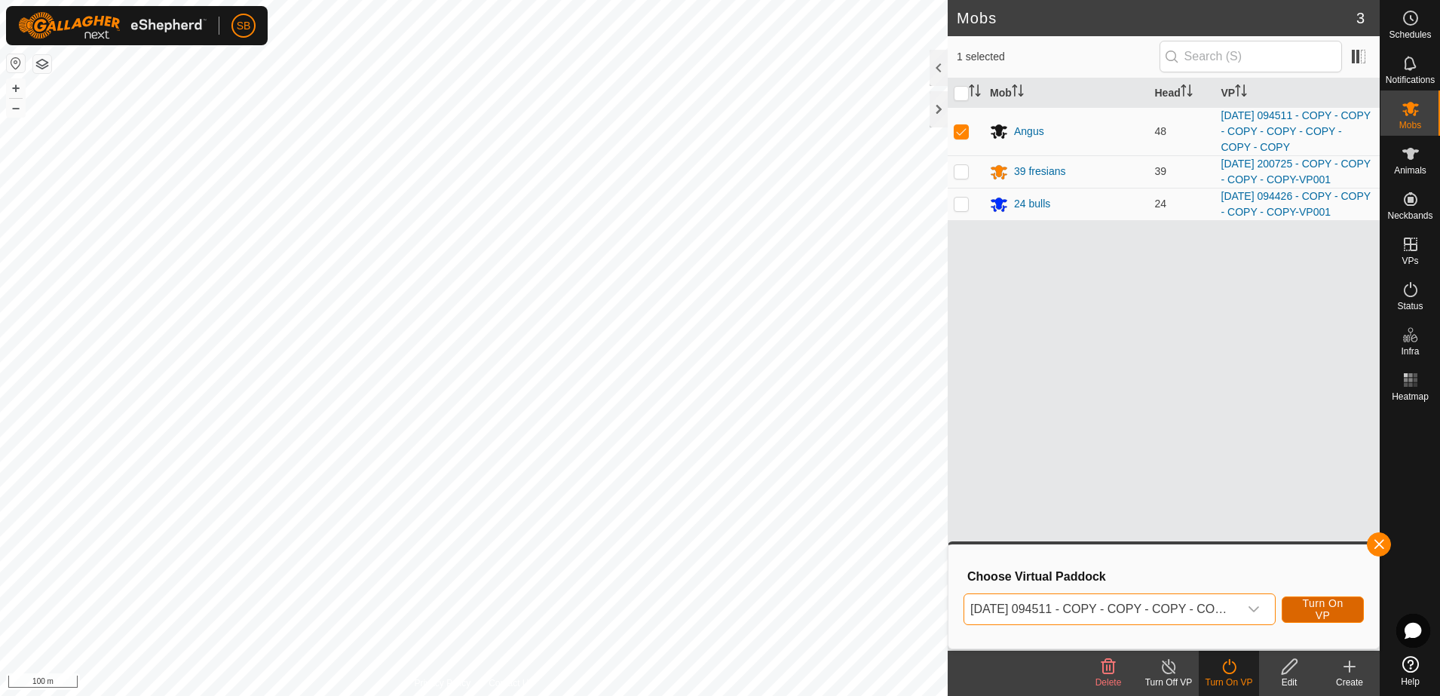
click at [1312, 611] on span "Turn On VP" at bounding box center [1322, 609] width 44 height 24
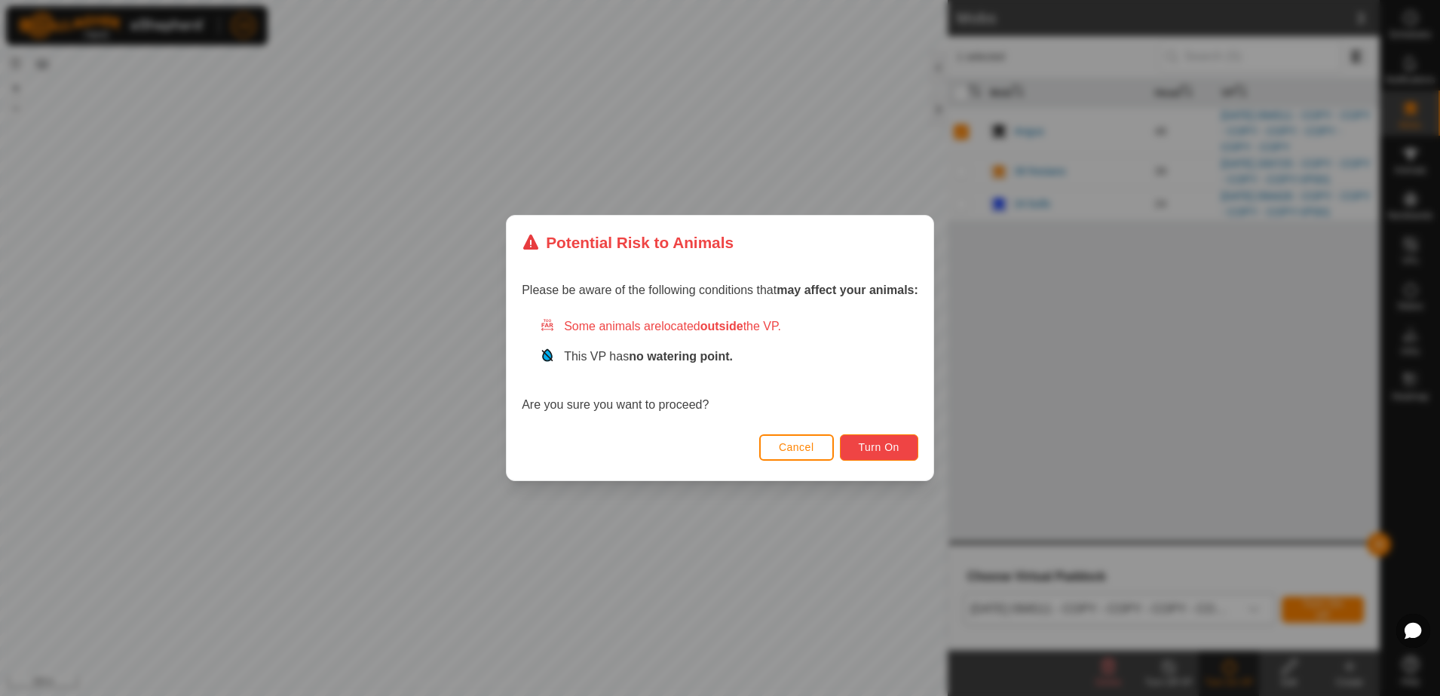
click at [880, 446] on span "Turn On" at bounding box center [879, 447] width 41 height 12
